Goal: Information Seeking & Learning: Learn about a topic

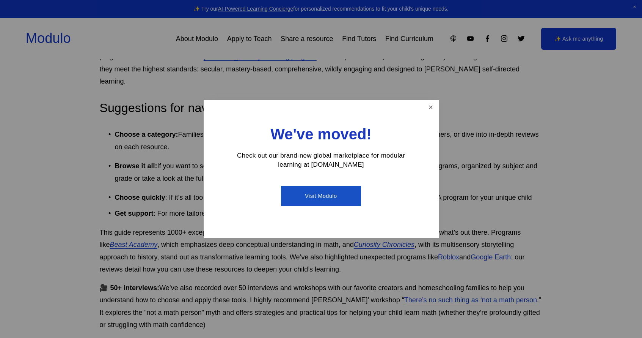
scroll to position [231, 0]
click at [431, 107] on link "Close" at bounding box center [430, 107] width 13 height 13
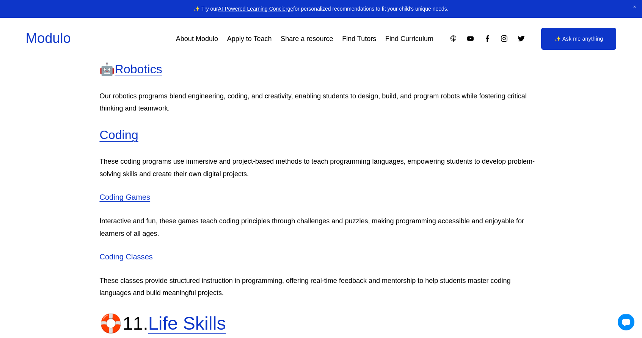
scroll to position [15203, 0]
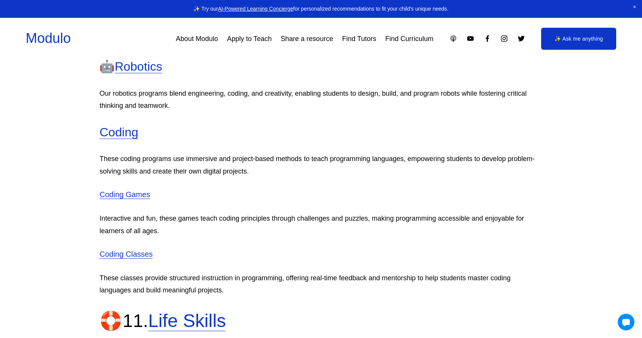
click at [116, 139] on link "Coding" at bounding box center [118, 132] width 39 height 14
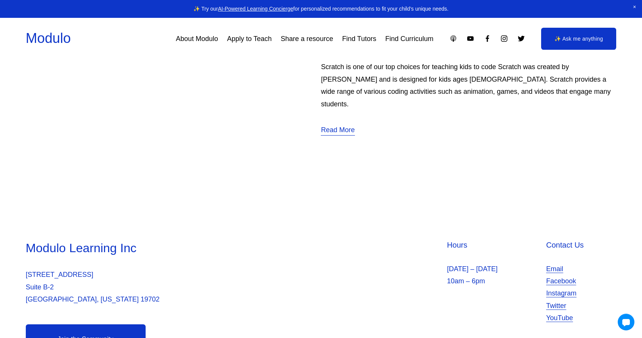
scroll to position [4657, 0]
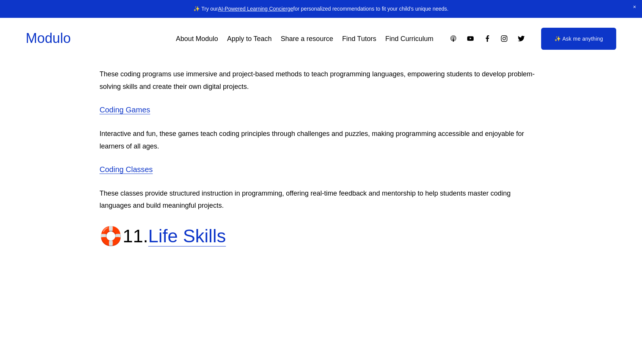
scroll to position [15293, 0]
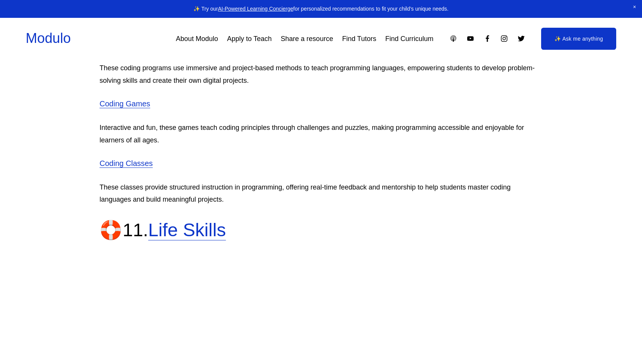
click at [116, 167] on link "Coding Classes" at bounding box center [125, 163] width 53 height 8
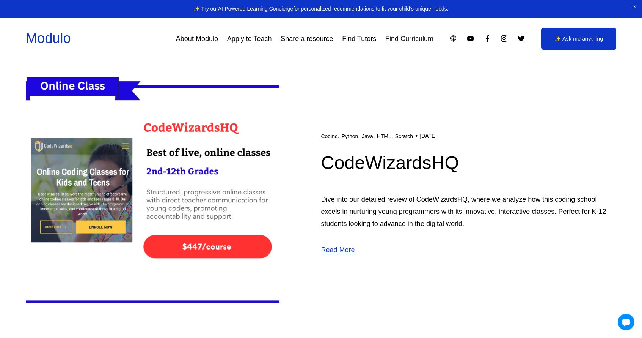
scroll to position [229, 0]
